Goal: Task Accomplishment & Management: Manage account settings

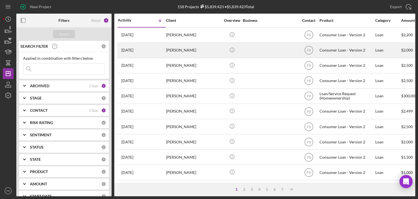
click at [180, 48] on div "[PERSON_NAME]" at bounding box center [193, 50] width 54 height 14
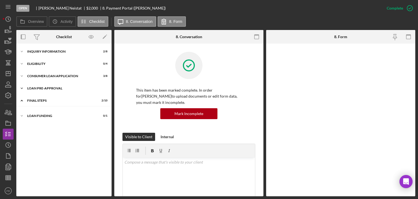
scroll to position [3, 0]
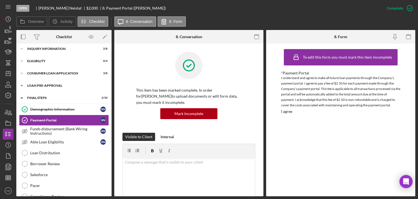
click at [22, 85] on icon "Icon/Expander" at bounding box center [21, 85] width 11 height 11
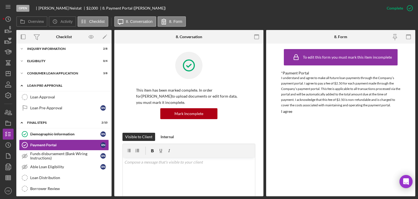
click at [22, 85] on icon "Icon/Expander" at bounding box center [21, 85] width 11 height 11
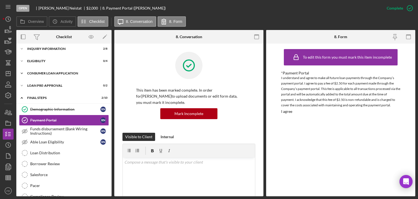
click at [21, 73] on polyline at bounding box center [22, 73] width 2 height 1
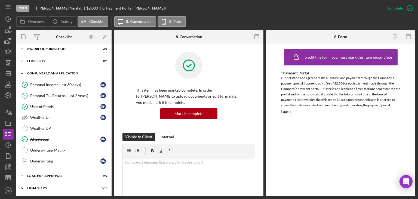
click at [21, 73] on polyline at bounding box center [22, 73] width 2 height 1
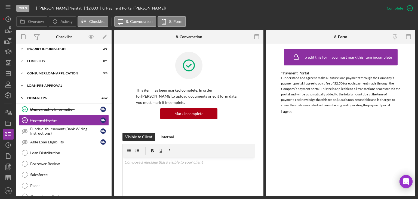
click at [44, 84] on div "Loan Pre-Approval" at bounding box center [66, 85] width 78 height 3
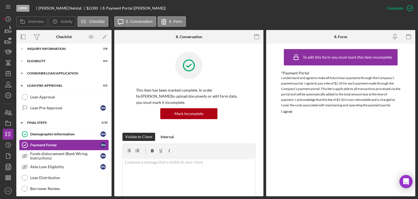
click at [45, 74] on div "Consumer Loan Application" at bounding box center [66, 73] width 78 height 3
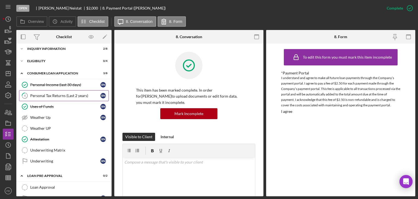
click at [47, 93] on div "Personal Tax Returns (Last 2 years)" at bounding box center [65, 95] width 70 height 4
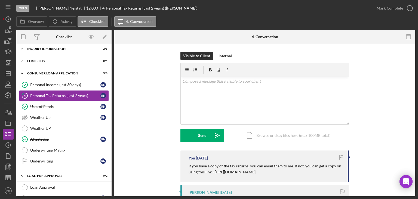
scroll to position [80, 0]
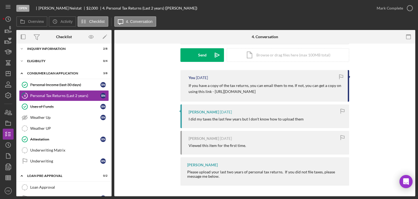
drag, startPoint x: 292, startPoint y: 93, endPoint x: 220, endPoint y: 92, distance: 71.3
click at [213, 93] on p "If you have a copy of the tax returns, you can email them to me. If not, you ca…" at bounding box center [266, 88] width 154 height 12
copy p "[URL][DOMAIN_NAME]"
click at [145, 78] on div "You [DATE] If you have a copy of the tax returns, you can email them to me. If …" at bounding box center [264, 129] width 285 height 118
click at [9, 69] on icon "Icon/Dashboard" at bounding box center [8, 74] width 14 height 14
